Goal: Book appointment/travel/reservation

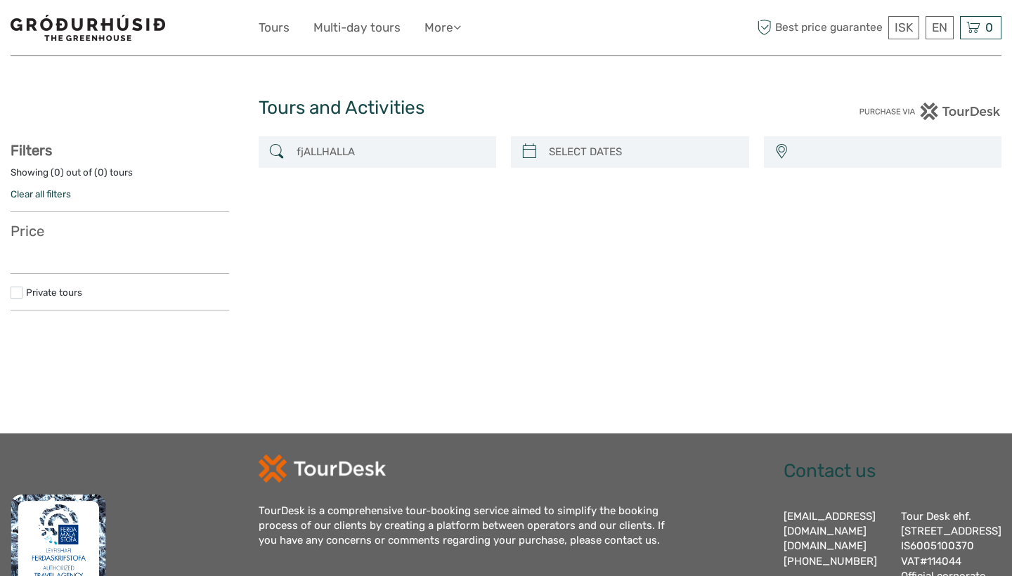
select select
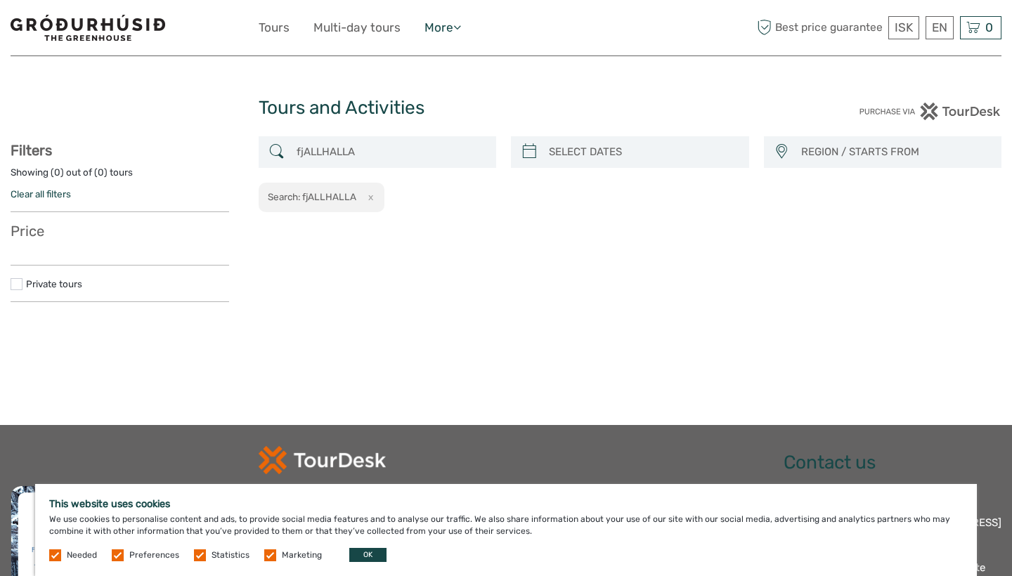
click at [451, 28] on link "More" at bounding box center [442, 28] width 37 height 20
click at [529, 56] on header "ISK ISK € $ £ EN English Español Deutsch Tours Multi-day tours More Travel Arti…" at bounding box center [506, 28] width 991 height 56
click at [270, 31] on link "Tours" at bounding box center [274, 28] width 31 height 20
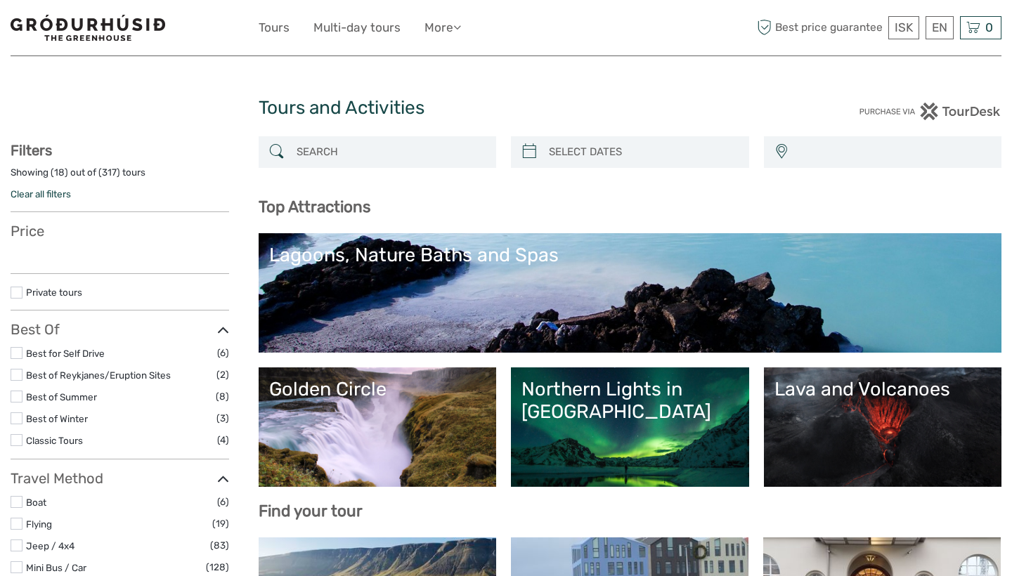
select select
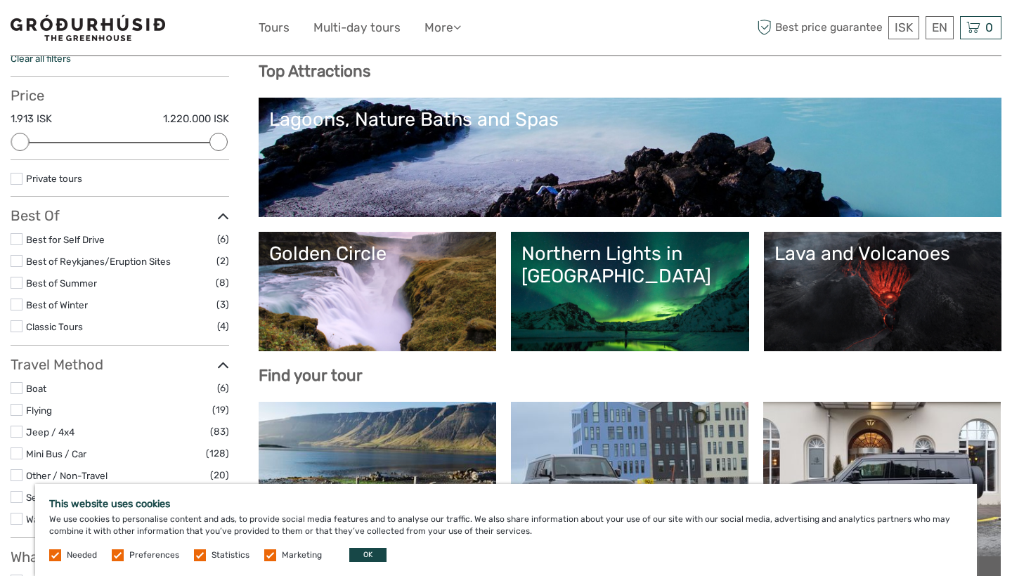
click at [394, 285] on link "Golden Circle" at bounding box center [377, 291] width 217 height 98
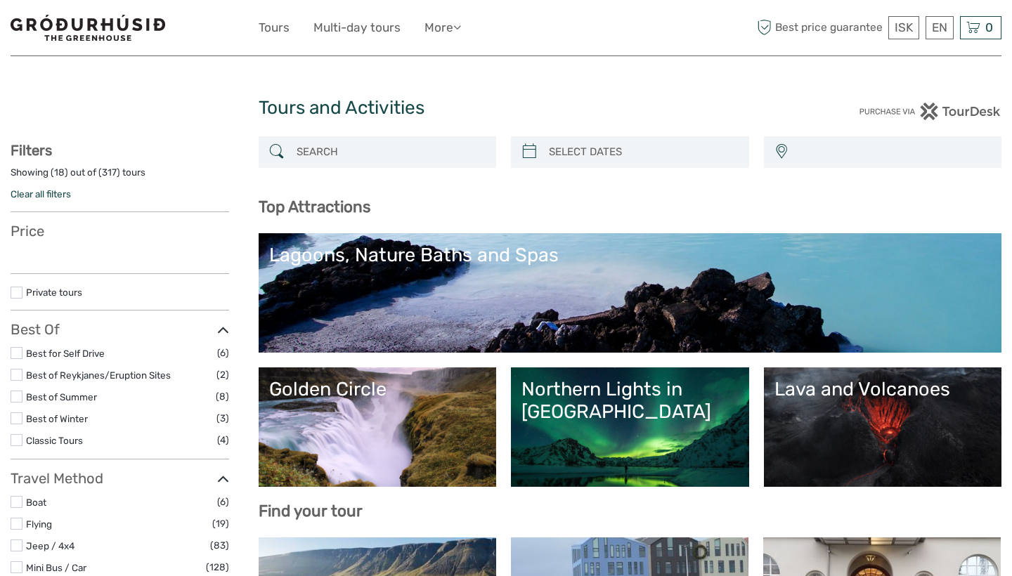
select select
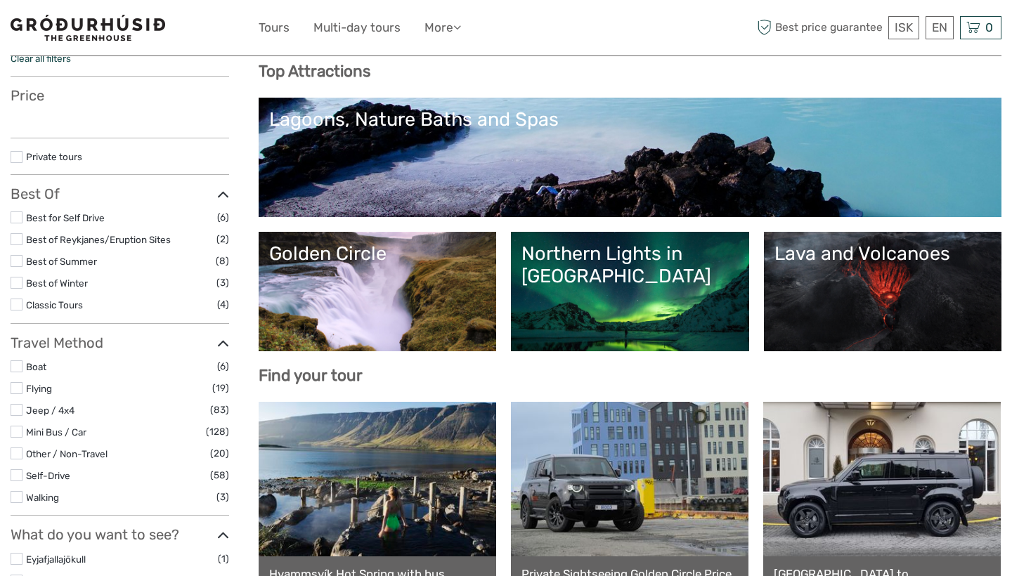
select select
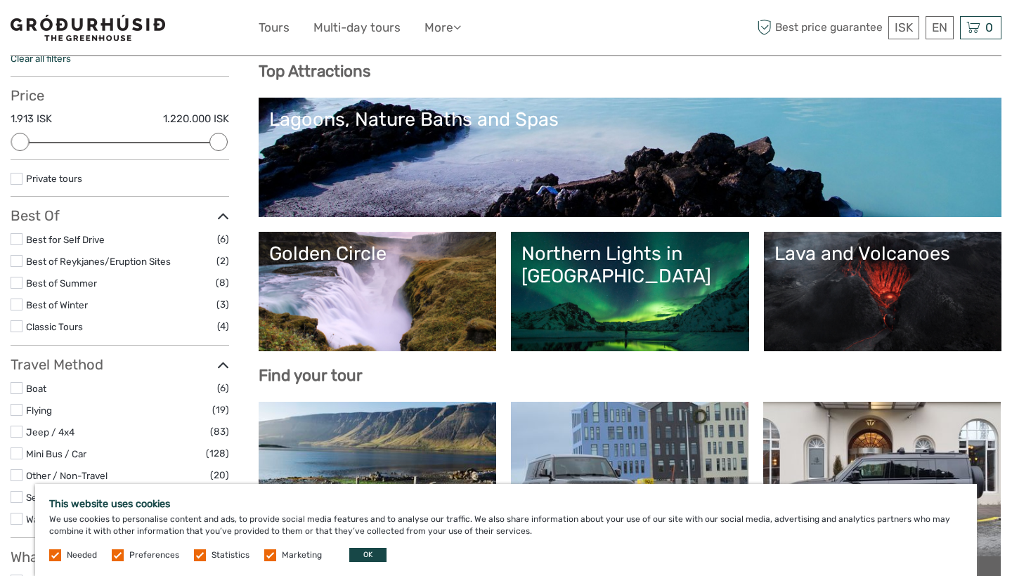
scroll to position [0, 0]
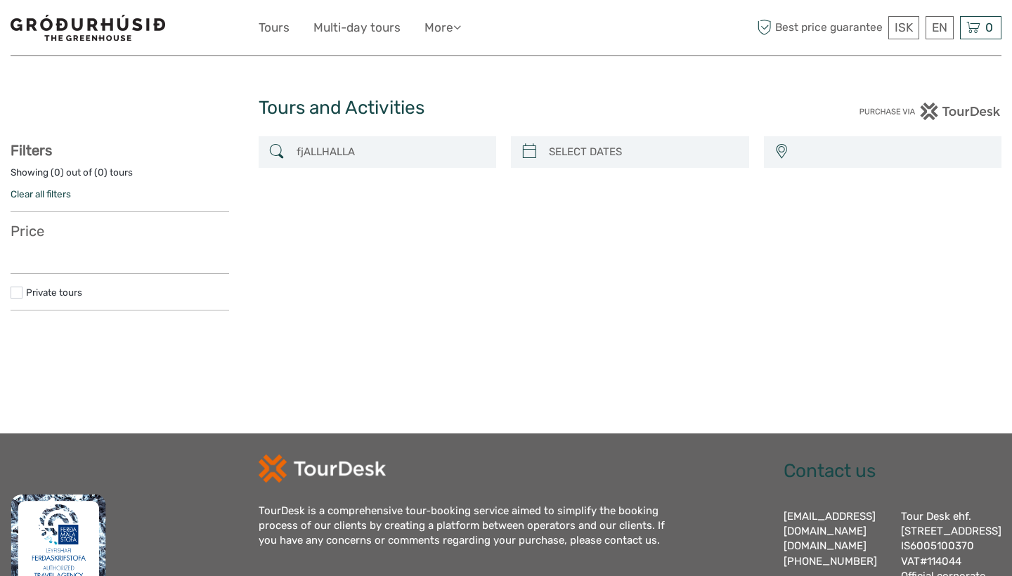
select select
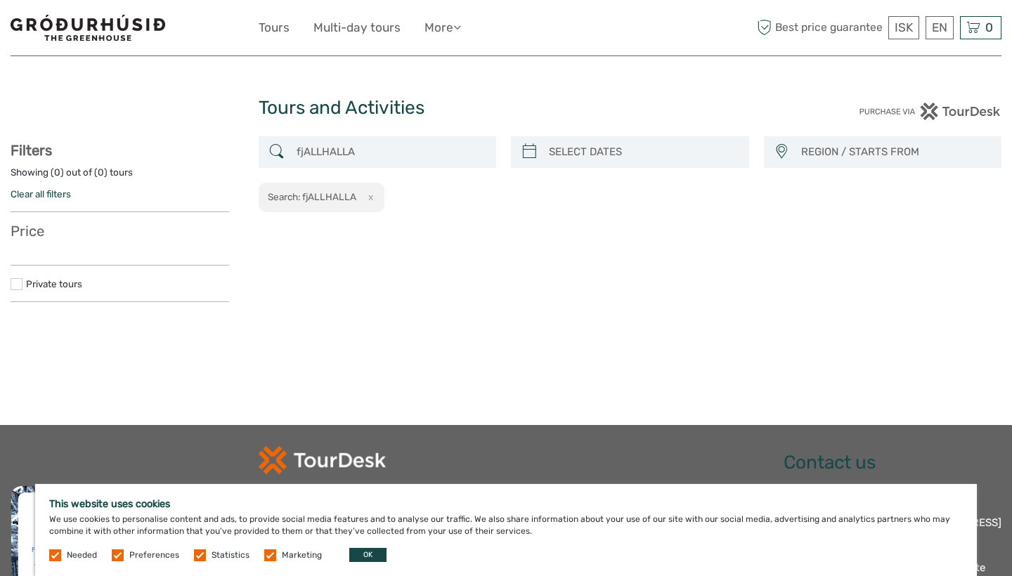
click at [636, 171] on div "fjALLHALLA REGION / STARTS FROM Capital Region Reykjanes / Keflavík South West …" at bounding box center [631, 174] width 744 height 77
type input "08/09/2025"
click at [647, 141] on input "search" at bounding box center [642, 152] width 199 height 25
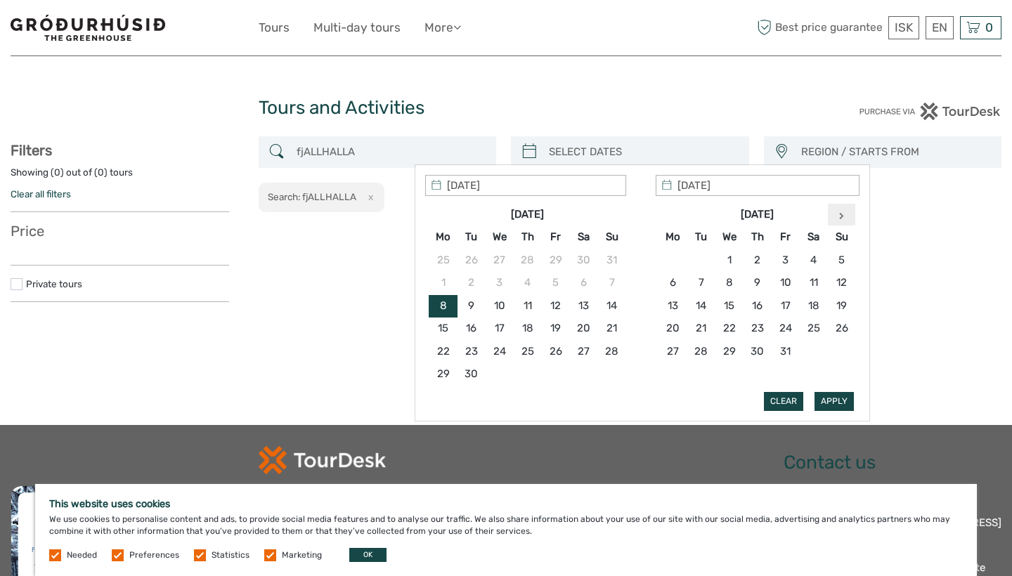
click at [837, 212] on th at bounding box center [842, 215] width 28 height 22
type input "11/11/2025"
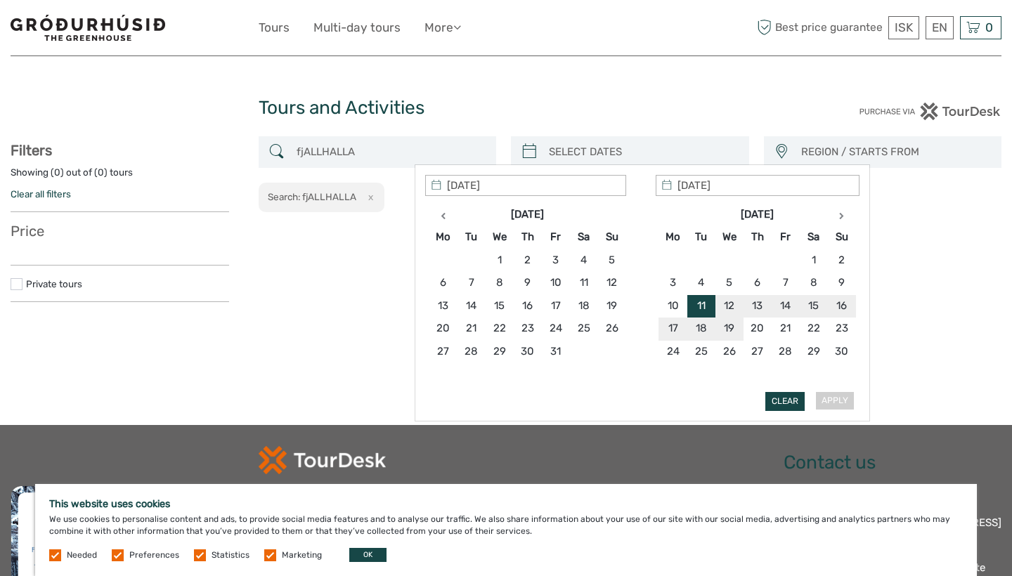
type input "11/11/2025"
click at [850, 406] on button "Apply" at bounding box center [834, 401] width 39 height 18
type input "11/11/2025 - 11/11/2025"
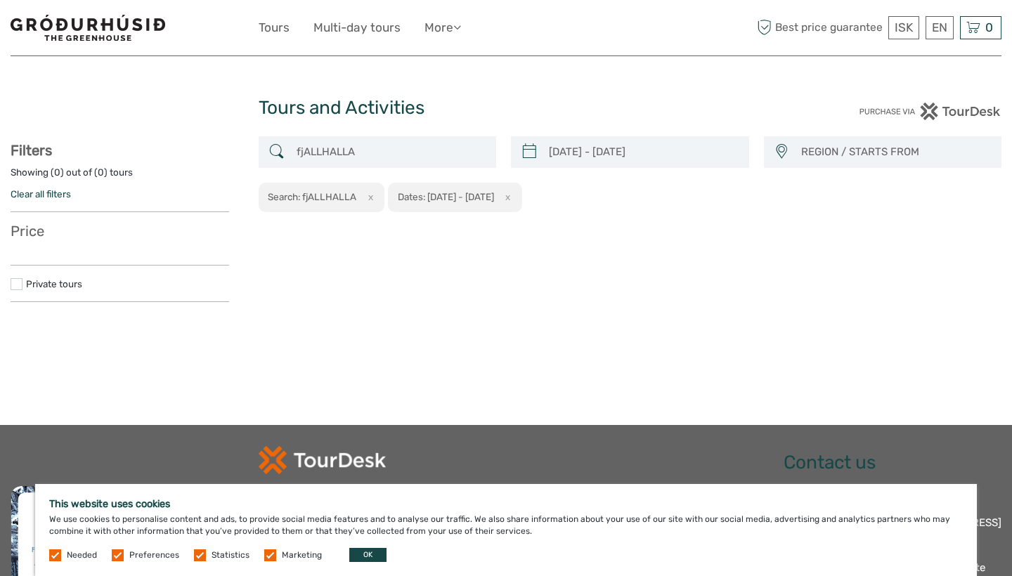
click at [815, 142] on span "REGION / STARTS FROM" at bounding box center [895, 152] width 200 height 23
click at [798, 265] on span "South" at bounding box center [872, 264] width 183 height 15
select select "South"
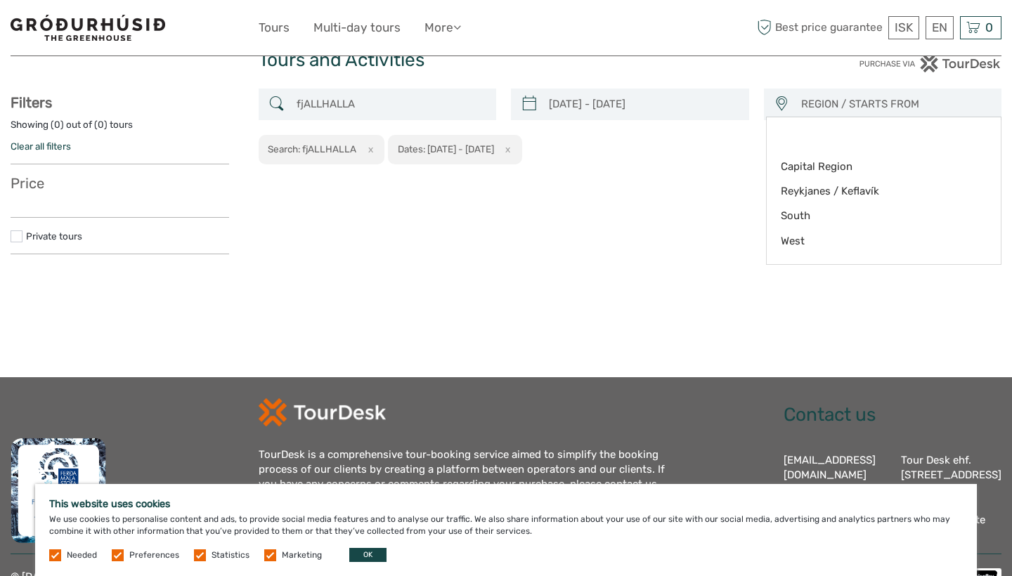
scroll to position [27, 0]
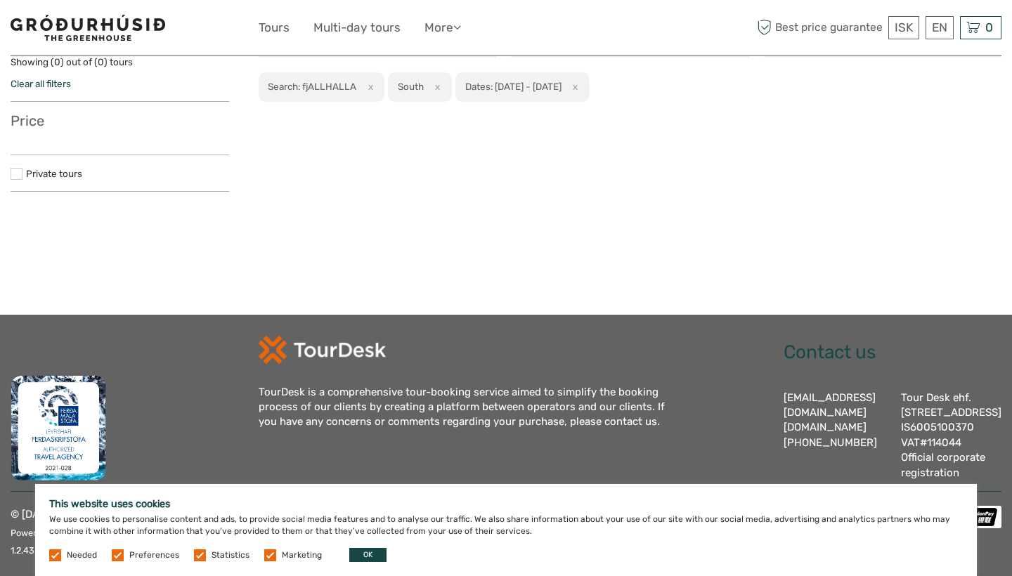
scroll to position [83, 0]
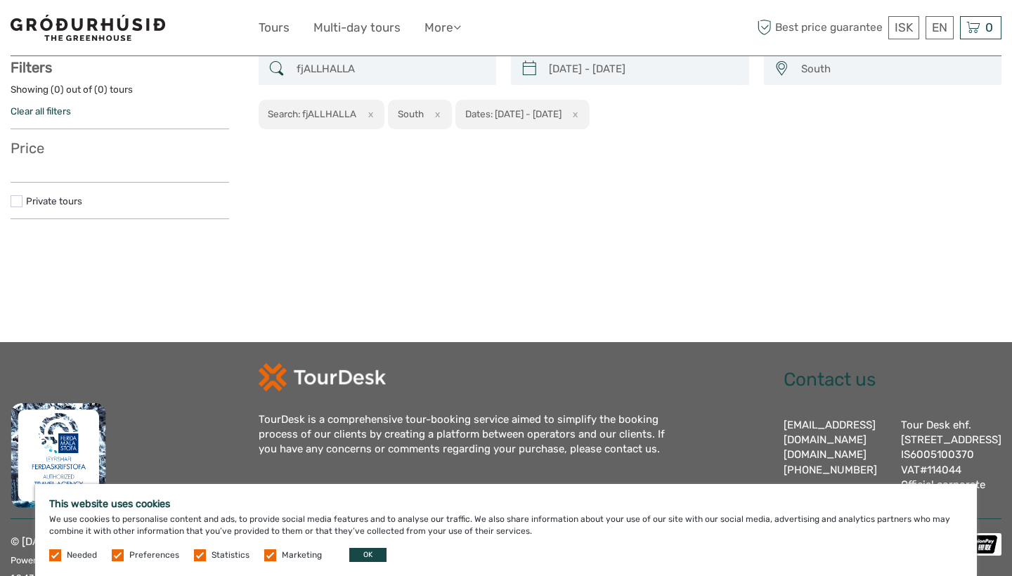
click at [15, 197] on label at bounding box center [17, 201] width 12 height 12
click at [0, 0] on input "checkbox" at bounding box center [0, 0] width 0 height 0
